Goal: Task Accomplishment & Management: Complete application form

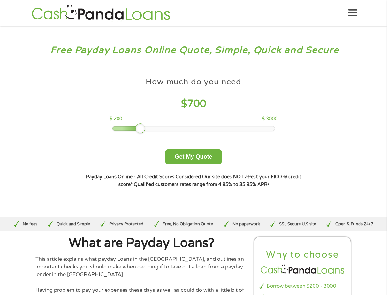
drag, startPoint x: 162, startPoint y: 128, endPoint x: 142, endPoint y: 123, distance: 20.1
click at [142, 123] on div at bounding box center [140, 128] width 10 height 10
click at [194, 158] on button "Get My Quote" at bounding box center [193, 156] width 56 height 15
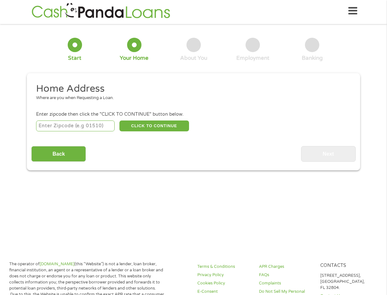
click at [71, 129] on input "number" at bounding box center [75, 125] width 79 height 11
type input "49456"
click at [141, 122] on button "CLICK TO CONTINUE" at bounding box center [154, 125] width 70 height 11
type input "49456"
type input "[GEOGRAPHIC_DATA]"
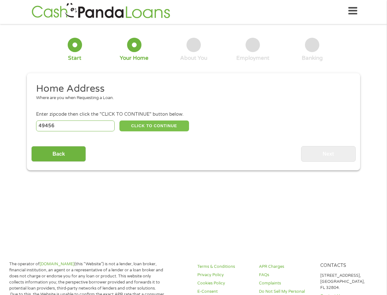
select select "[US_STATE]"
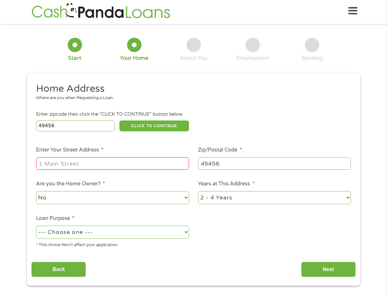
click at [118, 157] on input "Enter Your Street Address *" at bounding box center [112, 163] width 153 height 12
type input "[STREET_ADDRESS][US_STATE]"
select select "paybills"
click at [36, 225] on select "--- Choose one --- Pay Bills Debt Consolidation Home Improvement Major Purchase…" at bounding box center [112, 231] width 153 height 13
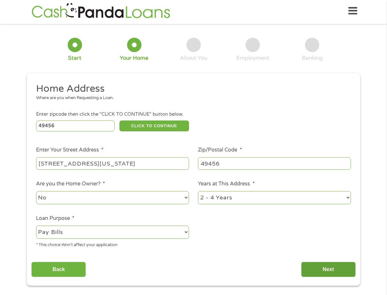
click at [332, 267] on input "Next" at bounding box center [328, 269] width 55 height 16
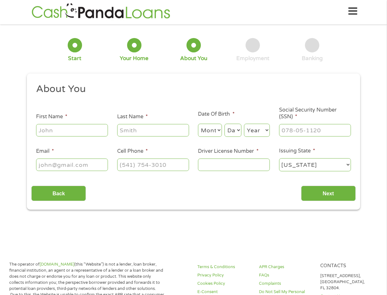
click at [61, 135] on input "First Name *" at bounding box center [72, 130] width 72 height 12
type input "crysta"
type input "yordy"
select select "8"
select select "7"
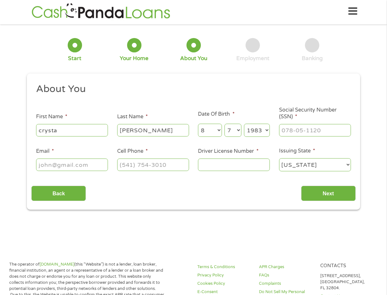
select select "1982"
click at [308, 136] on div at bounding box center [315, 130] width 72 height 15
click at [309, 129] on input "___-__-____" at bounding box center [315, 130] width 72 height 12
type input "384-90-1498"
type input "kristayordie@aol.com"
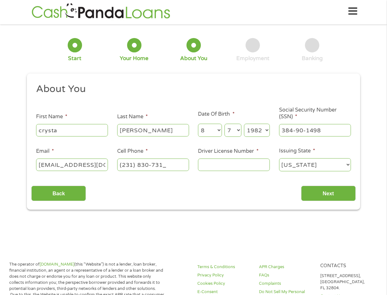
type input "(231) 830-7312"
type input "y630125585618"
click at [336, 194] on input "Next" at bounding box center [328, 193] width 55 height 16
click at [279, 158] on select "Alabama Alaska Arizona Arkansas California Colorado Connecticut Delaware Distri…" at bounding box center [315, 164] width 72 height 13
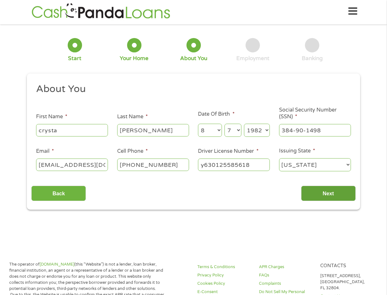
click at [316, 192] on input "Next" at bounding box center [328, 193] width 55 height 16
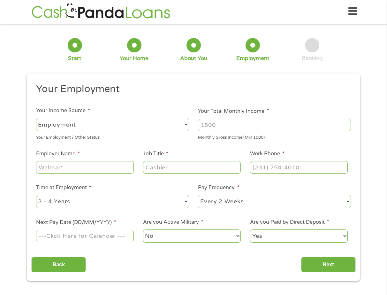
click at [92, 129] on select "--- Choose one --- Employment Self Employed Benefits" at bounding box center [112, 124] width 153 height 13
click at [217, 129] on input "Your Total Monthly Income *" at bounding box center [274, 125] width 153 height 12
type input "2800"
click at [89, 164] on input "Employer Name *" at bounding box center [85, 167] width 98 height 12
type input "ghsp"
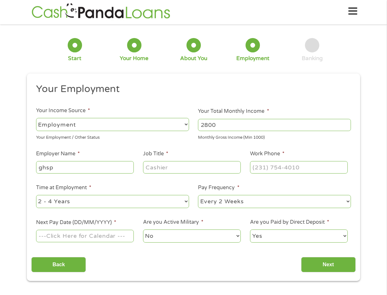
click at [164, 169] on input "Job Title *" at bounding box center [192, 167] width 98 height 12
type input "inspection"
click at [283, 169] on input "(___) ___-____" at bounding box center [299, 167] width 98 height 12
type input "(616) 842-5500"
select select "60months"
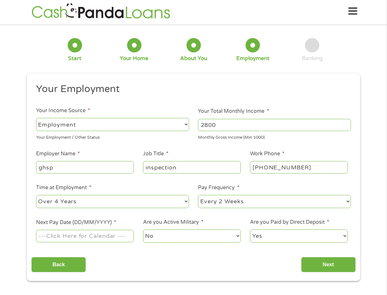
click at [36, 195] on select "--- Choose one --- 1 Year or less 1 - 2 Years 2 - 4 Years Over 4 Years" at bounding box center [112, 201] width 153 height 13
select select "weekly"
click at [198, 195] on select "--- Choose one --- Every 2 Weeks Every Week Monthly Semi-Monthly" at bounding box center [274, 201] width 153 height 13
click at [88, 236] on input "Next Pay Date (DD/MM/YYYY) *" at bounding box center [85, 236] width 98 height 12
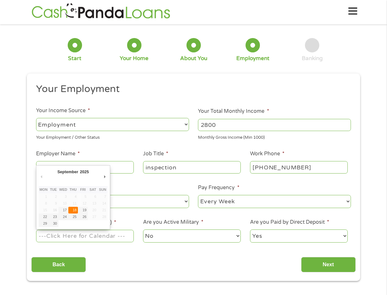
type input "18/09/2025"
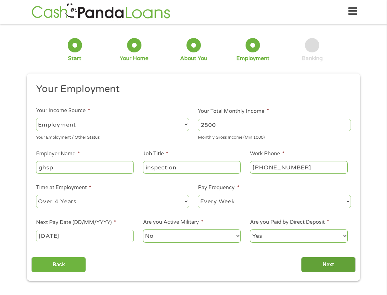
click at [332, 264] on input "Next" at bounding box center [328, 265] width 55 height 16
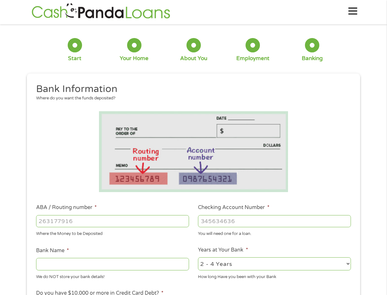
click at [138, 221] on input "ABA / Routing number *" at bounding box center [112, 221] width 153 height 12
type input "031101279"
type input "THE BANCORP BANK"
type input "031101279"
type input "766171486158"
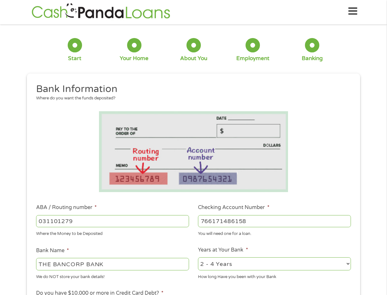
select select "12months"
click at [198, 257] on select "2 - 4 Years 6 - 12 Months 1 - 2 Years Over 4 Years" at bounding box center [274, 263] width 153 height 13
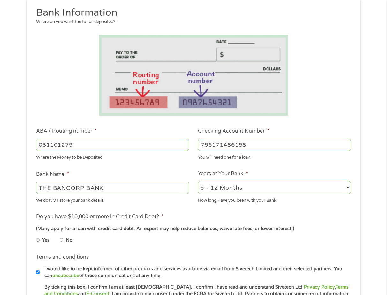
scroll to position [78, 0]
click at [60, 239] on input "No" at bounding box center [62, 239] width 4 height 10
radio input "true"
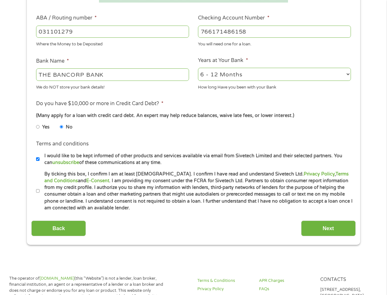
scroll to position [193, 0]
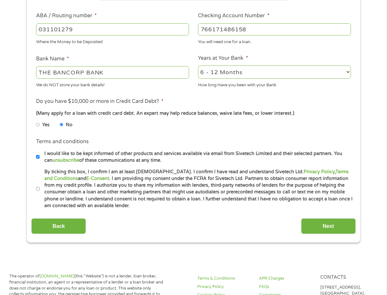
click at [35, 187] on li "Terms and conditions * By ticking this box, I confirm I am at least 18 years ol…" at bounding box center [193, 188] width 324 height 41
click at [38, 189] on input "By ticking this box, I confirm I am at least 18 years old. I confirm I have rea…" at bounding box center [38, 189] width 4 height 10
checkbox input "true"
click at [319, 224] on input "Next" at bounding box center [328, 226] width 55 height 16
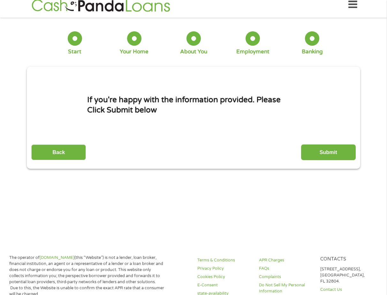
scroll to position [0, 0]
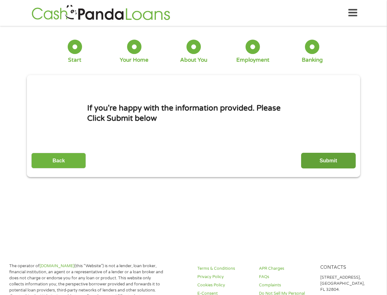
click at [323, 159] on input "Submit" at bounding box center [328, 161] width 55 height 16
